Goal: Task Accomplishment & Management: Complete application form

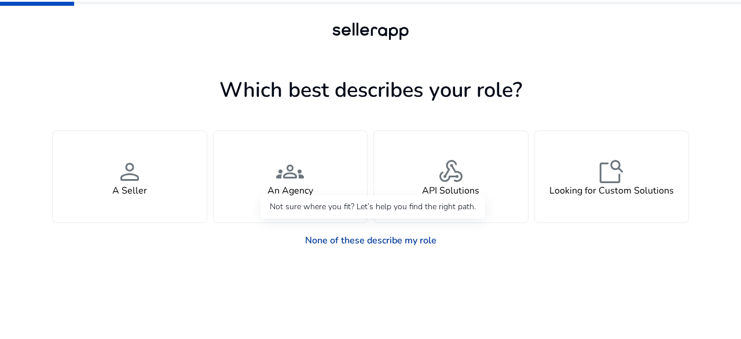
click at [334, 238] on link "None of these describe my role" at bounding box center [371, 240] width 150 height 23
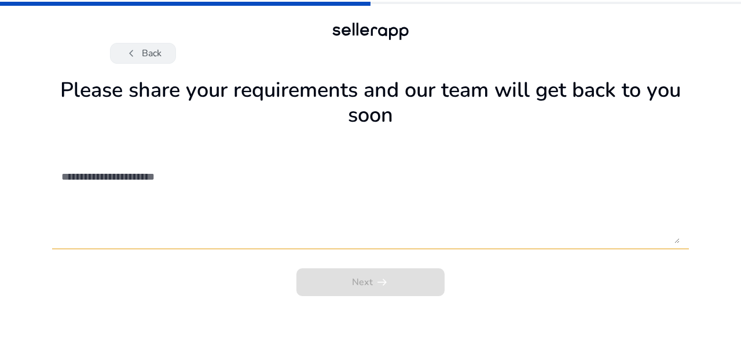
click at [142, 63] on button "chevron_left Back" at bounding box center [143, 53] width 66 height 21
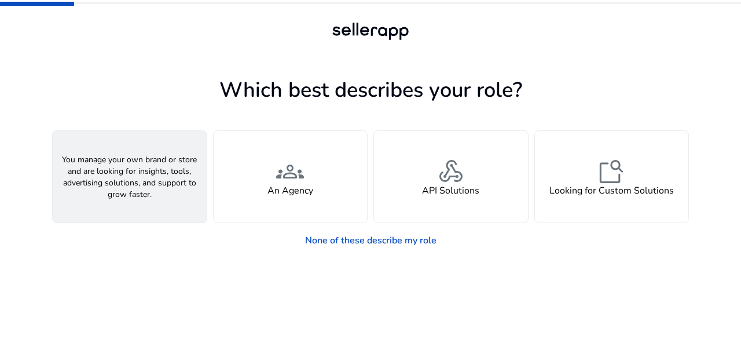
click at [148, 175] on div "person A Seller" at bounding box center [130, 176] width 154 height 91
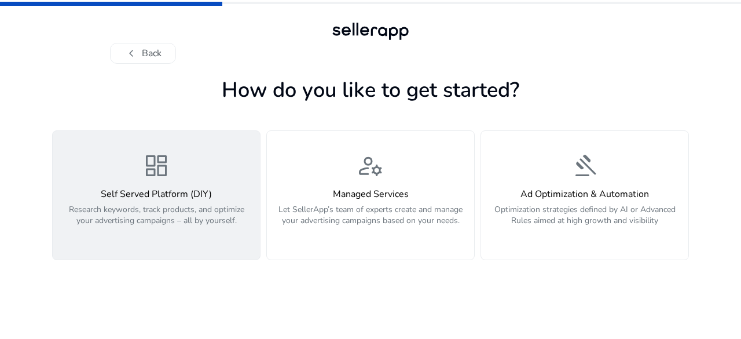
click at [181, 167] on div "dashboard Self Served Platform (DIY) Research keywords, track products, and opt…" at bounding box center [156, 195] width 193 height 87
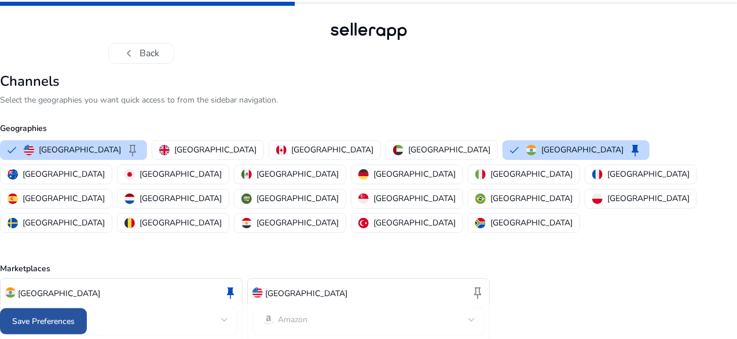
click at [75, 317] on span "Save Preferences" at bounding box center [43, 321] width 63 height 12
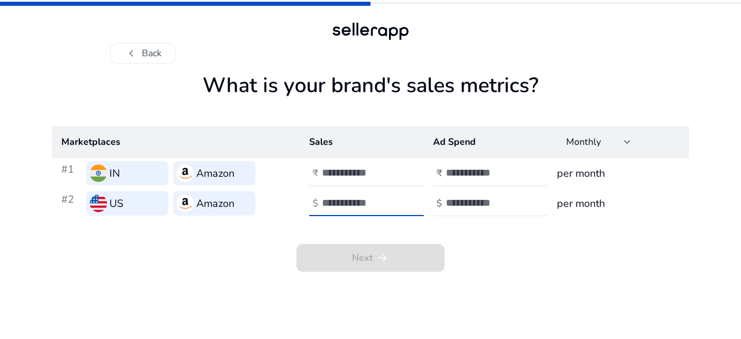
click at [350, 196] on input "number" at bounding box center [361, 202] width 78 height 13
